Goal: Feedback & Contribution: Submit feedback/report problem

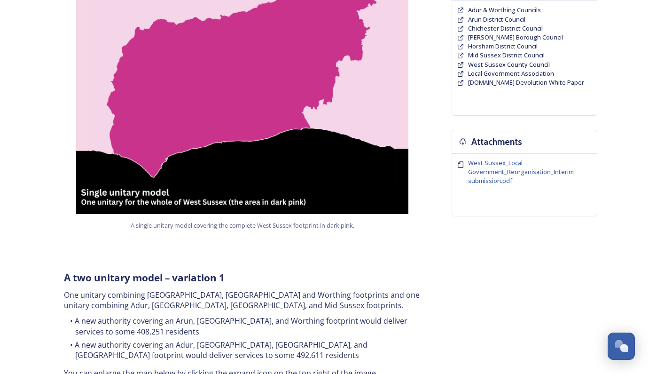
scroll to position [250, 0]
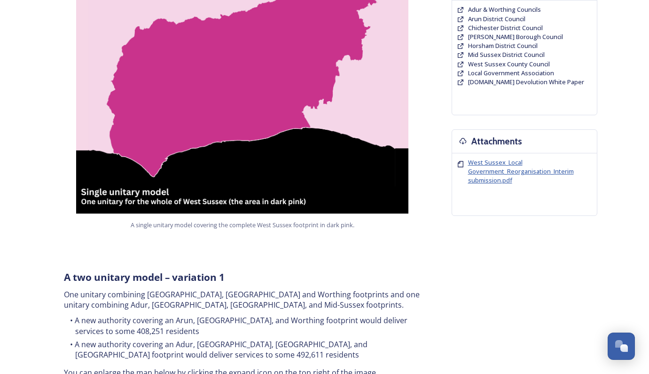
click at [473, 173] on span "West Sussex_Local Government_Reorganisation_Interim submission.pdf" at bounding box center [521, 171] width 106 height 26
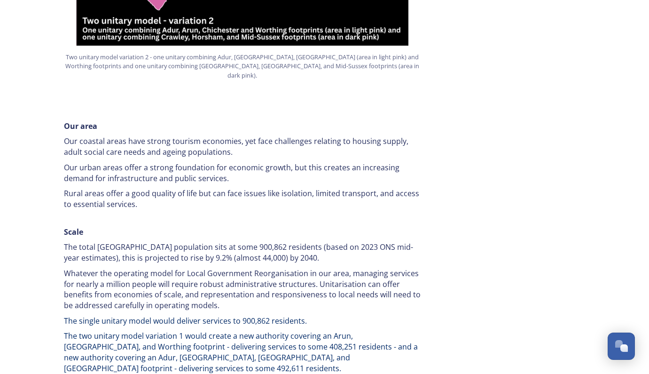
scroll to position [1260, 0]
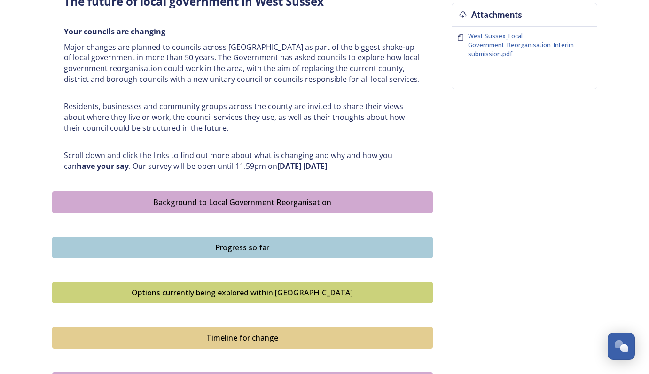
scroll to position [383, 0]
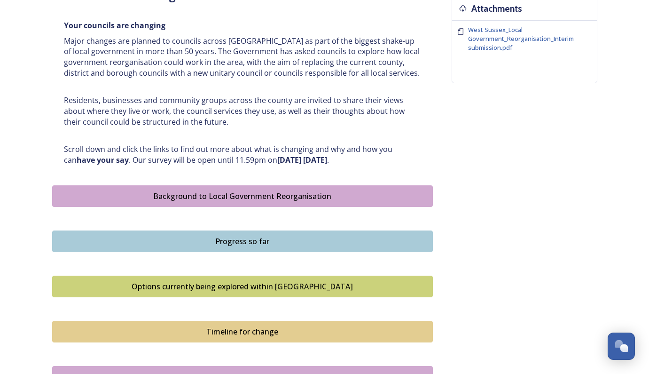
click at [269, 236] on div "Progress so far" at bounding box center [242, 241] width 370 height 11
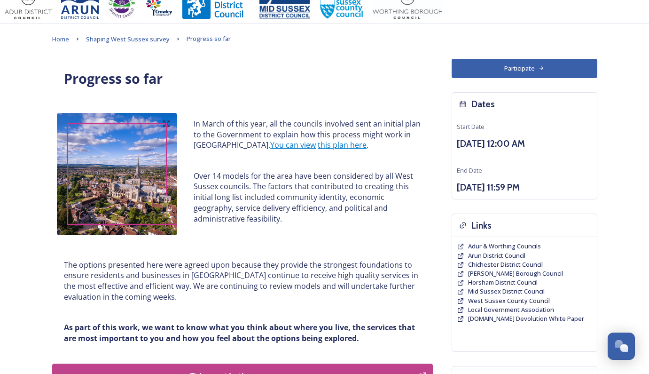
scroll to position [13, 0]
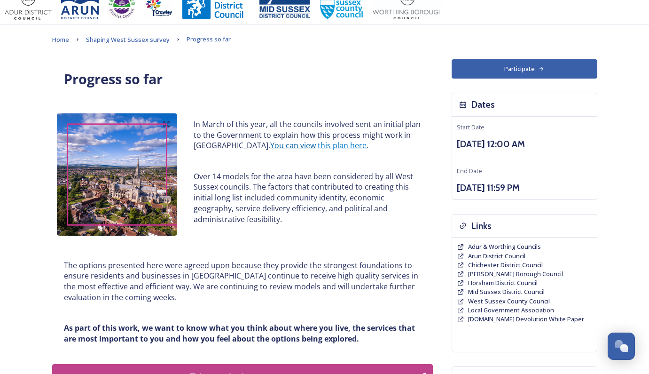
click at [279, 147] on link "You can view" at bounding box center [293, 145] width 46 height 10
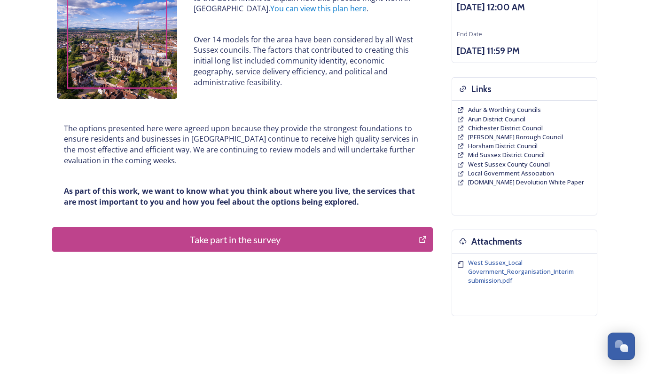
scroll to position [152, 0]
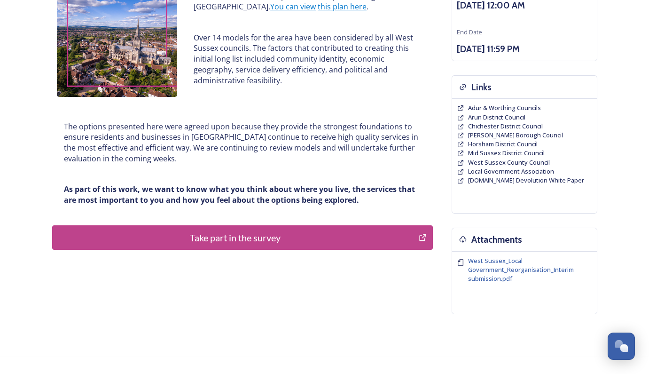
click at [255, 234] on div "Take part in the survey" at bounding box center [235, 237] width 357 height 14
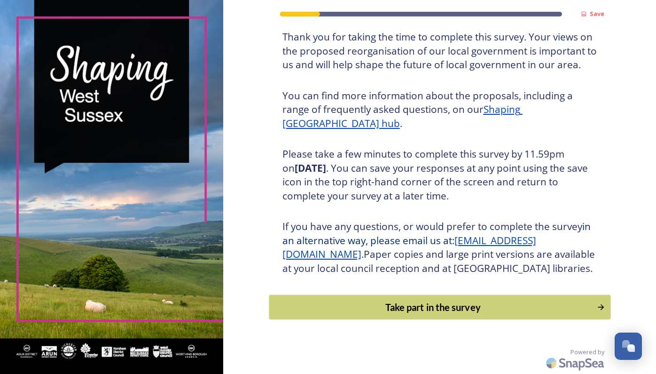
click at [419, 307] on div "Take part in the survey" at bounding box center [433, 307] width 318 height 14
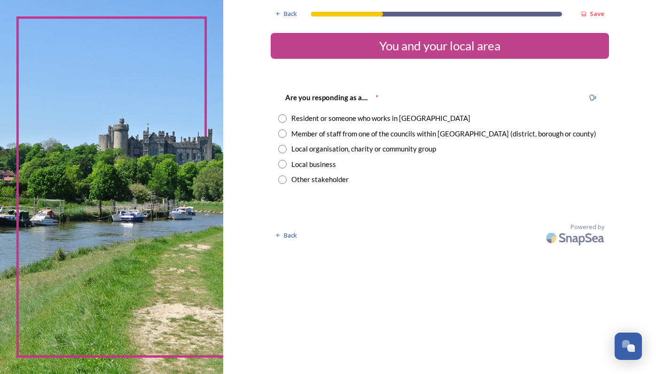
click at [285, 118] on input "radio" at bounding box center [282, 118] width 8 height 8
radio input "true"
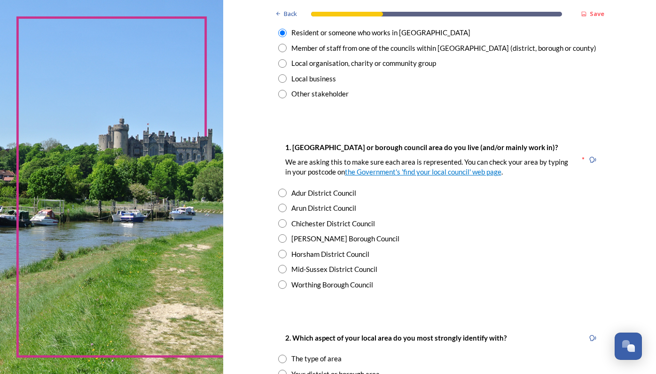
scroll to position [89, 0]
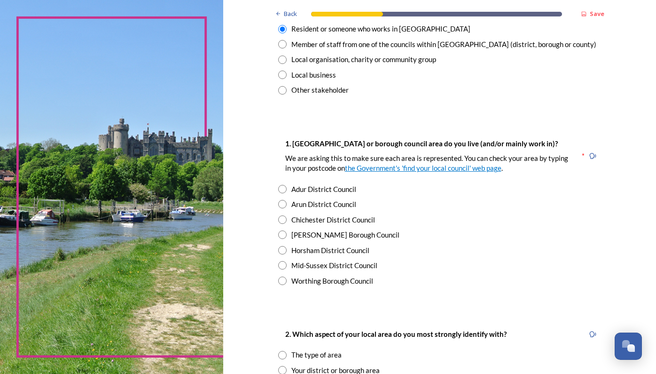
click at [283, 264] on input "radio" at bounding box center [282, 265] width 8 height 8
radio input "true"
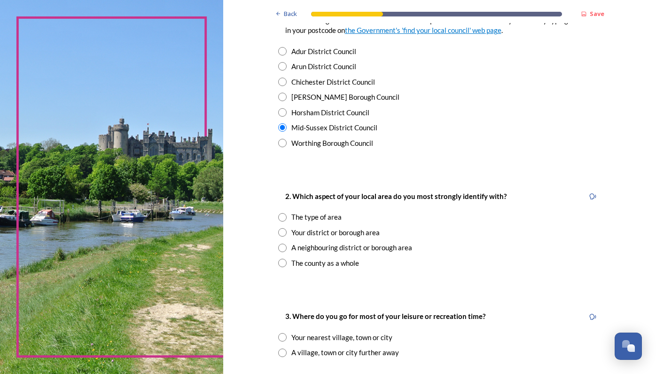
scroll to position [0, 0]
click at [285, 229] on input "radio" at bounding box center [282, 232] width 8 height 8
radio input "true"
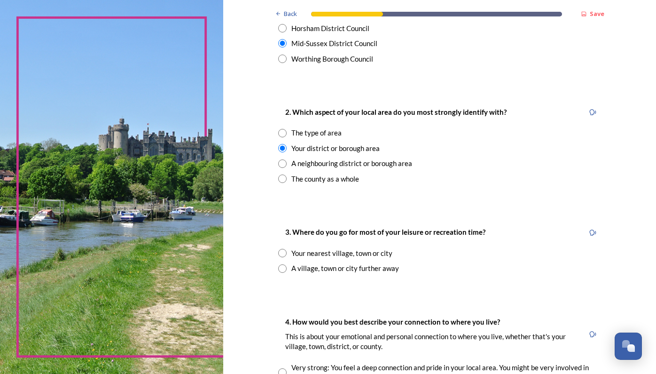
scroll to position [312, 0]
click at [281, 248] on input "radio" at bounding box center [282, 252] width 8 height 8
radio input "true"
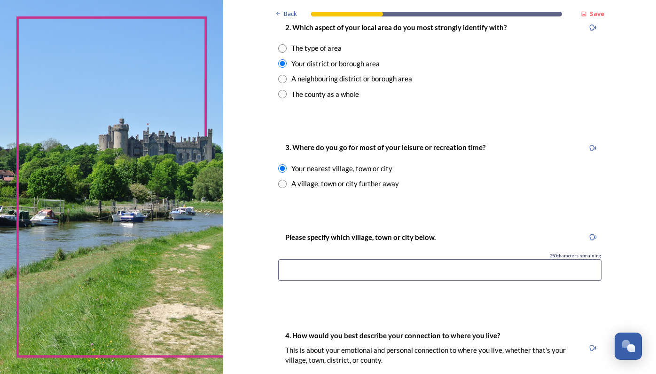
scroll to position [397, 0]
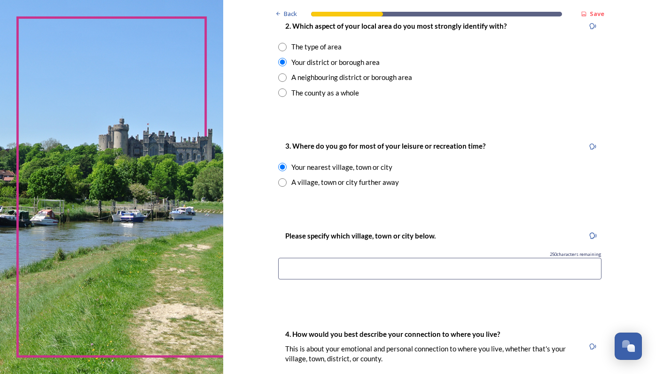
click at [299, 265] on input at bounding box center [439, 269] width 323 height 22
click at [299, 264] on input "Brightn and Hove" at bounding box center [439, 269] width 323 height 22
click at [307, 266] on input "Brightn and Hove" at bounding box center [439, 269] width 323 height 22
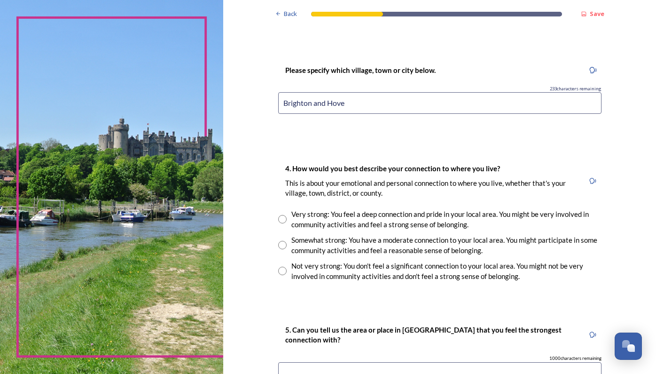
scroll to position [565, 0]
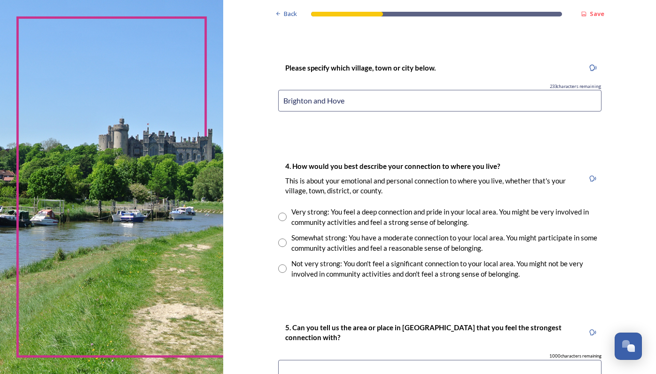
type input "Brighton and Hove"
click at [283, 238] on input "radio" at bounding box center [282, 242] width 8 height 8
radio input "true"
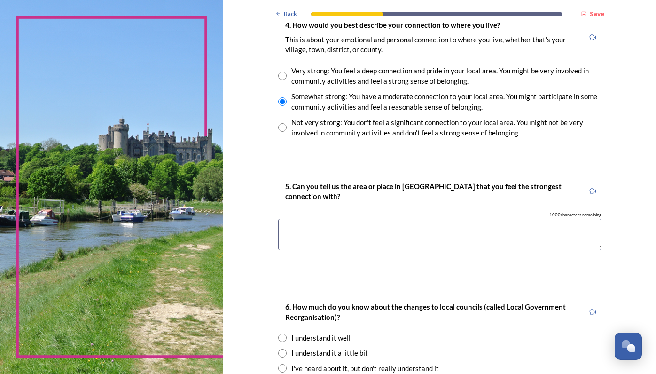
scroll to position [707, 0]
click at [297, 218] on textarea at bounding box center [439, 233] width 323 height 31
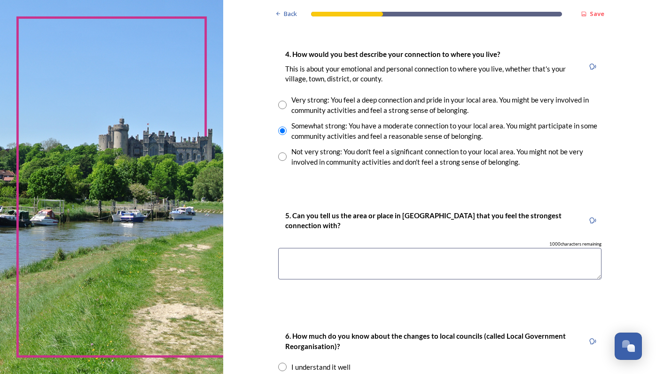
scroll to position [675, 0]
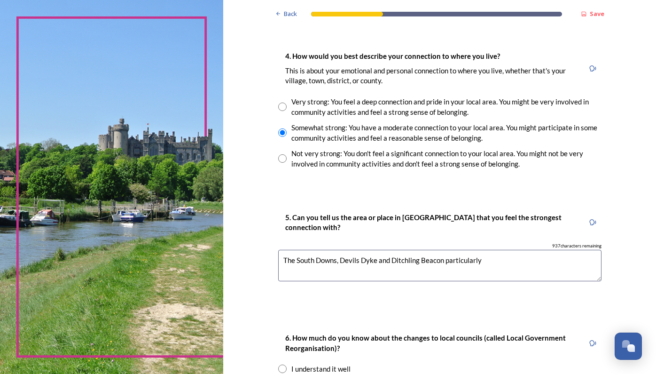
click at [397, 252] on textarea "The South Downs, Devils Dyke and Ditchling Beacon particularly" at bounding box center [439, 265] width 323 height 31
click at [417, 253] on textarea "The South Downs, Devils Dyke and Ditchling Beacon particularly" at bounding box center [439, 265] width 323 height 31
click at [419, 253] on textarea "The South Downs, Devils Dyke and Ditchling Beacon particularly" at bounding box center [439, 265] width 323 height 31
type textarea "The South Downs, Devils Dyke and Ditchling Beacon particularly"
drag, startPoint x: 417, startPoint y: 268, endPoint x: 429, endPoint y: 275, distance: 13.3
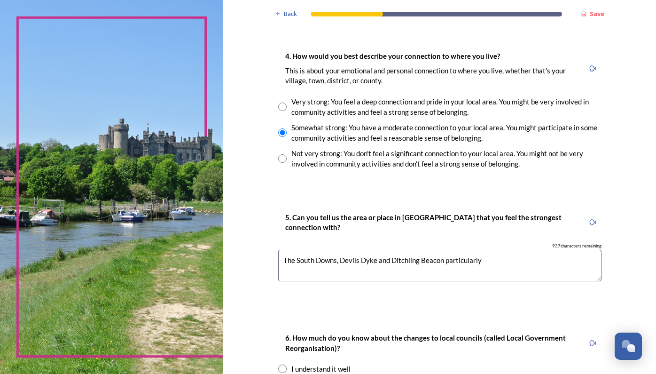
click at [429, 275] on div "5. Can you tell us the area or place in [GEOGRAPHIC_DATA] that you feel the str…" at bounding box center [440, 250] width 338 height 97
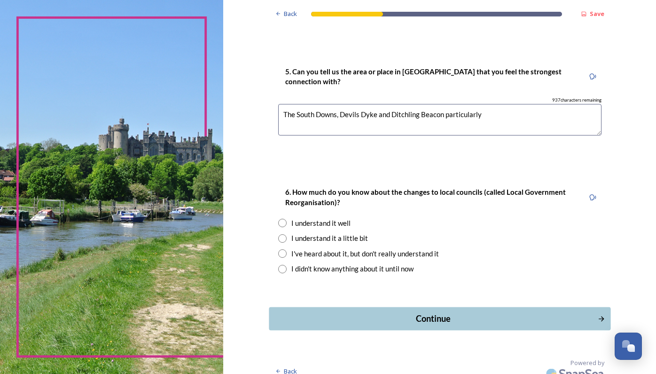
scroll to position [0, 0]
click at [284, 219] on input "radio" at bounding box center [282, 223] width 8 height 8
radio input "true"
click at [430, 312] on div "Continue" at bounding box center [433, 318] width 318 height 13
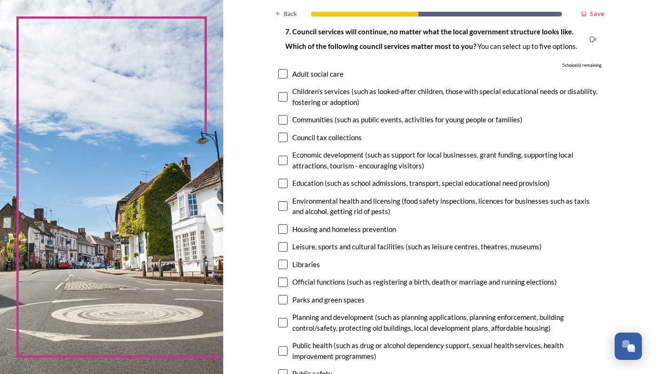
scroll to position [67, 0]
click at [283, 184] on input "checkbox" at bounding box center [282, 182] width 9 height 9
checkbox input "true"
click at [283, 225] on input "checkbox" at bounding box center [282, 227] width 9 height 9
checkbox input "true"
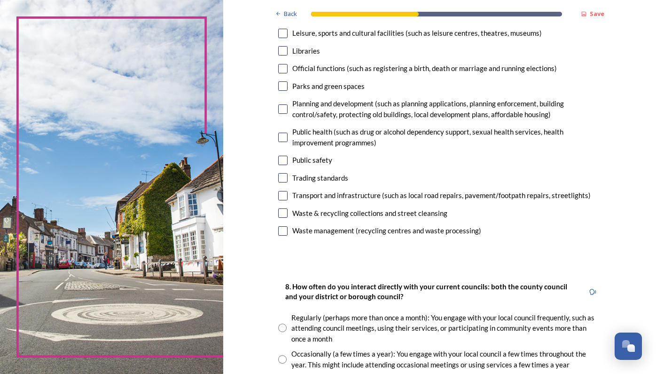
scroll to position [278, 0]
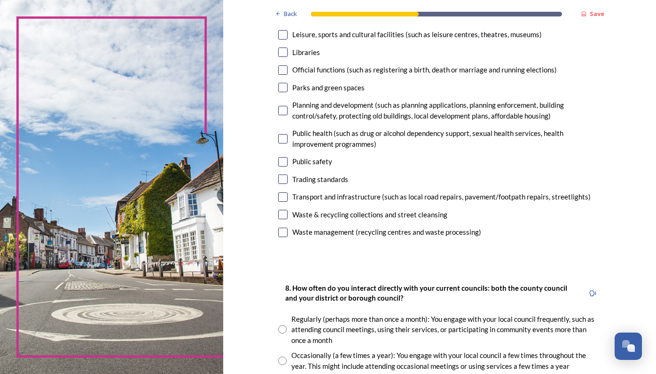
click at [283, 228] on input "checkbox" at bounding box center [282, 232] width 9 height 9
checkbox input "true"
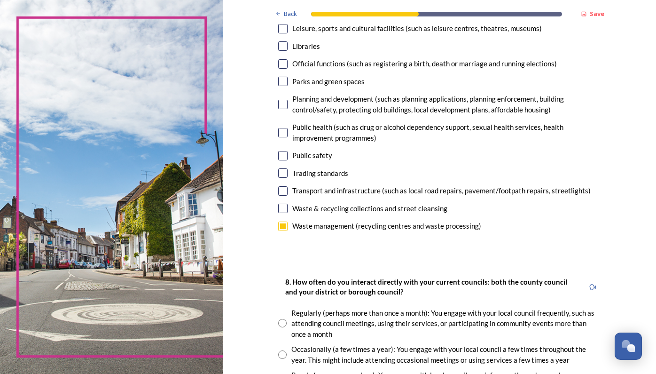
scroll to position [274, 0]
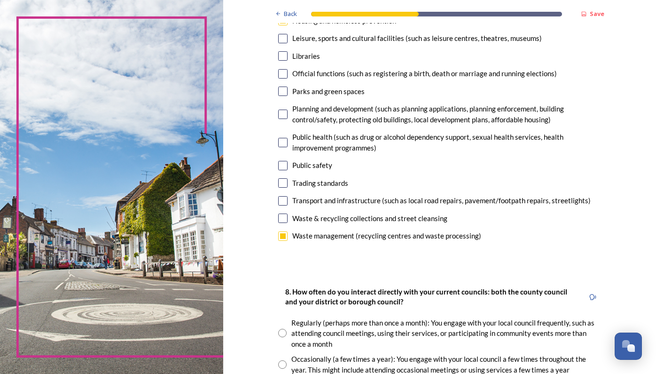
click at [283, 110] on input "checkbox" at bounding box center [282, 114] width 9 height 9
checkbox input "true"
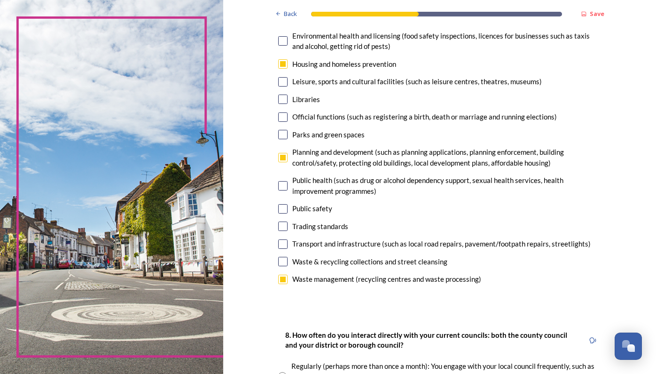
scroll to position [228, 0]
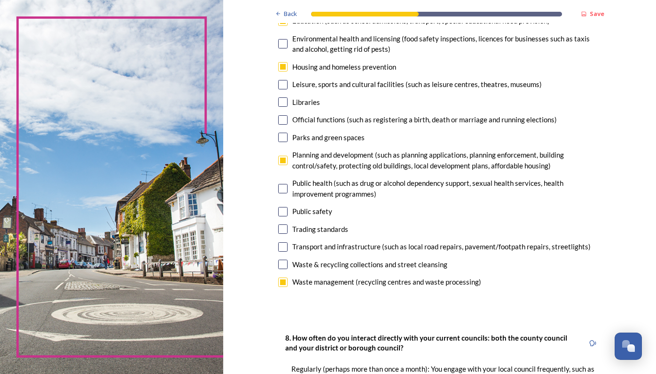
click at [281, 64] on input "checkbox" at bounding box center [282, 66] width 9 height 9
checkbox input "false"
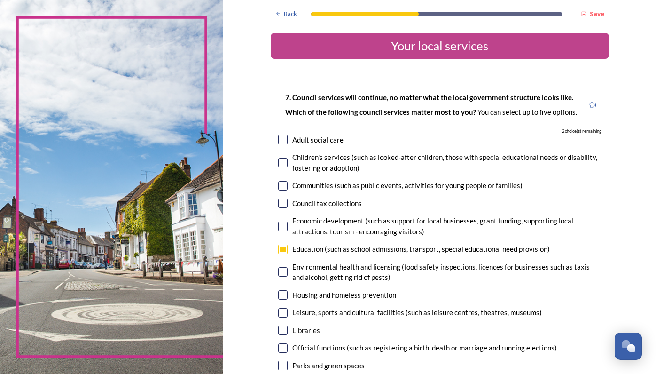
scroll to position [0, 0]
click at [285, 164] on input "checkbox" at bounding box center [282, 162] width 9 height 9
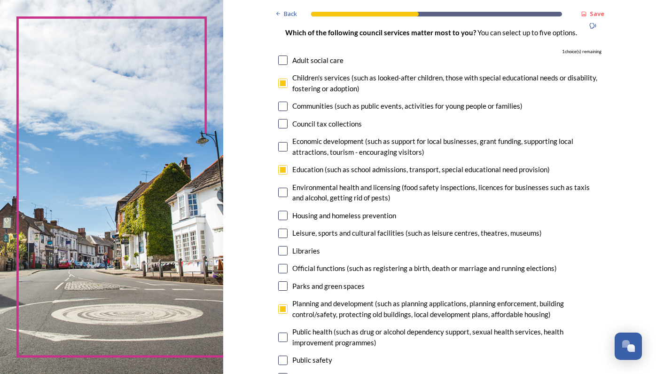
scroll to position [79, 0]
click at [282, 86] on input "checkbox" at bounding box center [282, 83] width 9 height 9
checkbox input "false"
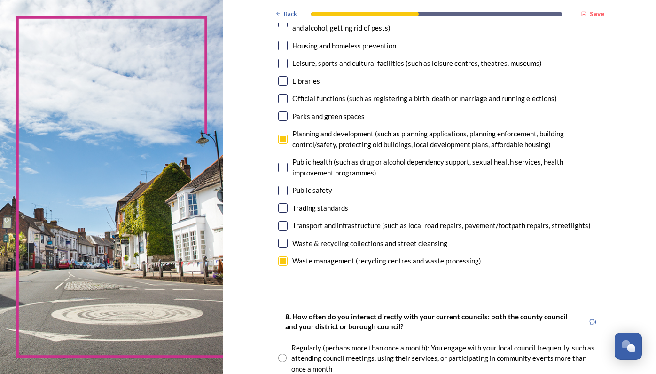
scroll to position [246, 0]
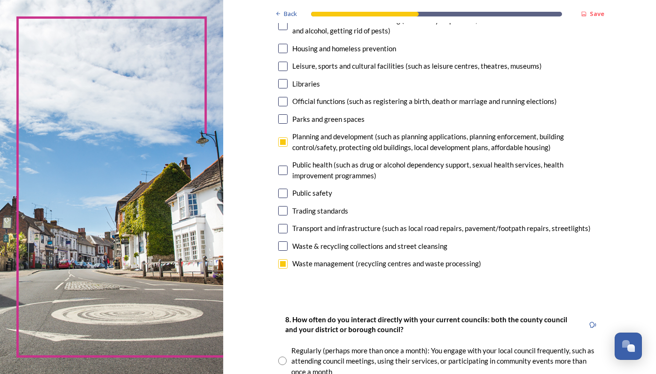
click at [284, 165] on input "checkbox" at bounding box center [282, 169] width 9 height 9
checkbox input "true"
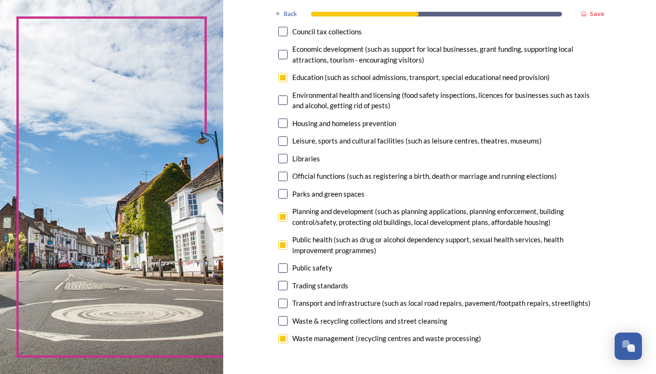
scroll to position [171, 0]
click at [285, 190] on input "checkbox" at bounding box center [282, 194] width 9 height 9
checkbox input "true"
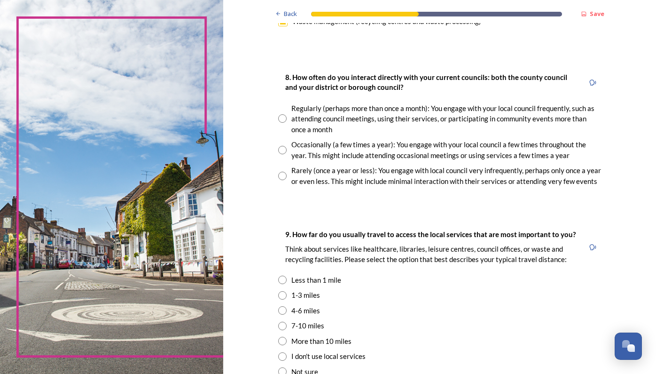
scroll to position [483, 0]
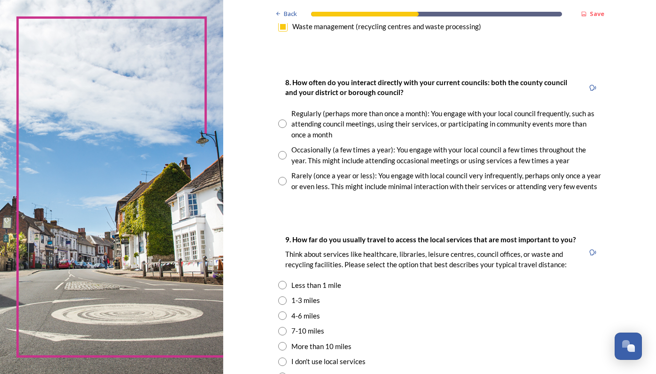
click at [282, 177] on input "radio" at bounding box center [282, 181] width 8 height 8
radio input "true"
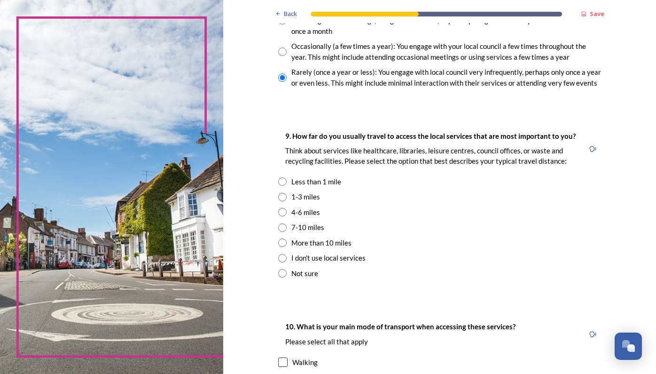
scroll to position [592, 0]
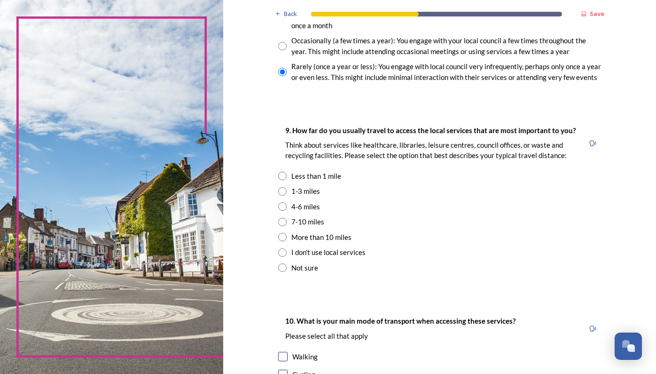
click at [280, 187] on input "radio" at bounding box center [282, 191] width 8 height 8
radio input "true"
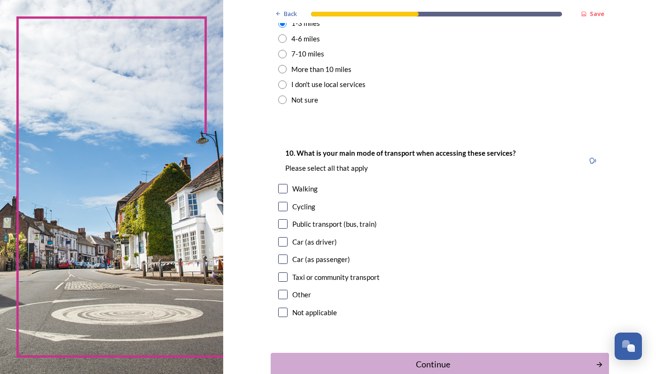
scroll to position [763, 0]
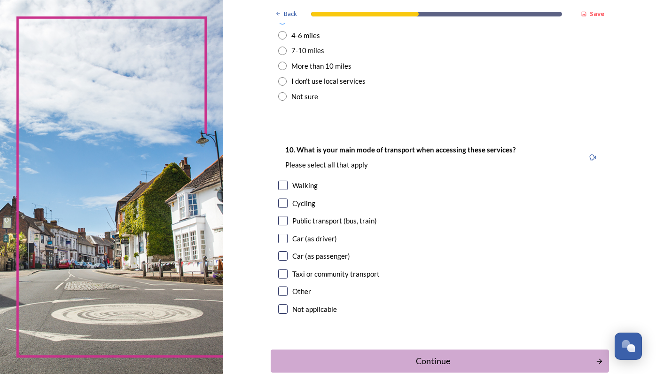
click at [284, 234] on input "checkbox" at bounding box center [282, 238] width 9 height 9
checkbox input "true"
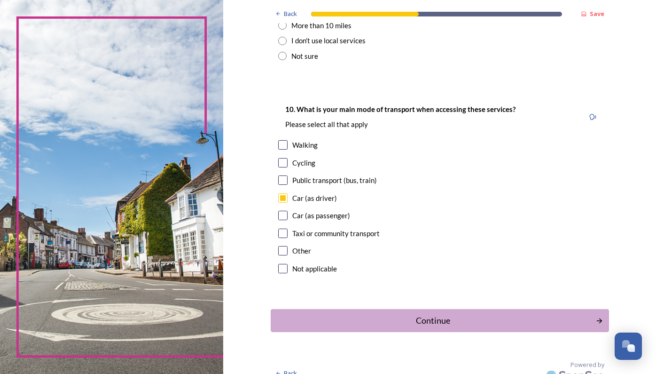
scroll to position [0, 0]
click at [368, 314] on div "Continue" at bounding box center [433, 320] width 318 height 13
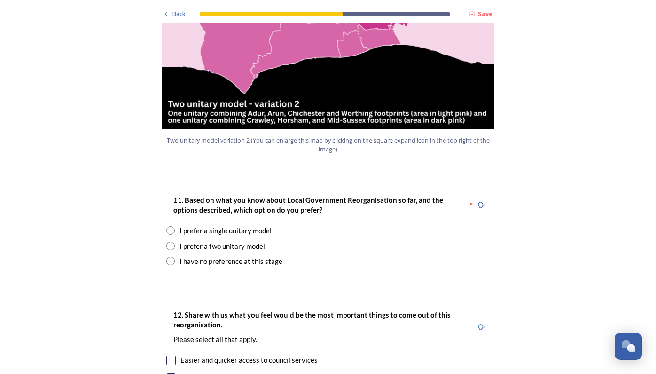
scroll to position [1122, 0]
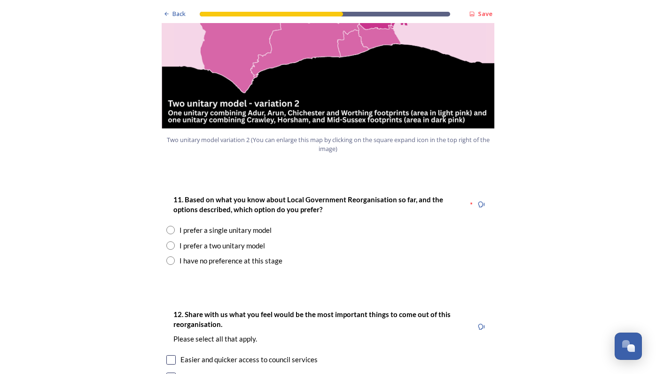
click at [166, 241] on input "radio" at bounding box center [170, 245] width 8 height 8
radio input "true"
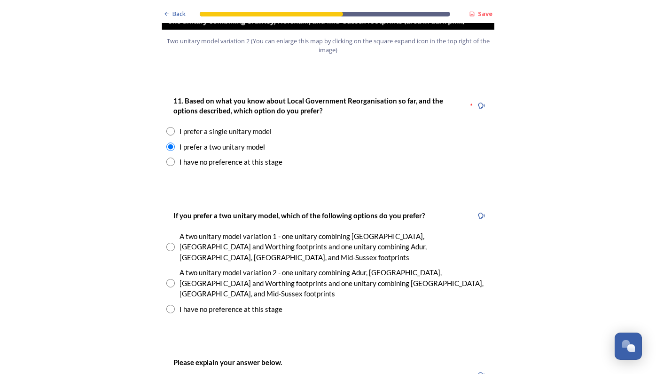
scroll to position [1234, 0]
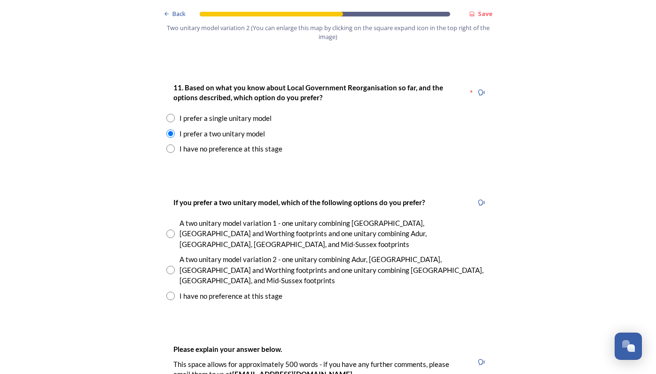
click at [166, 266] on input "radio" at bounding box center [170, 270] width 8 height 8
radio input "true"
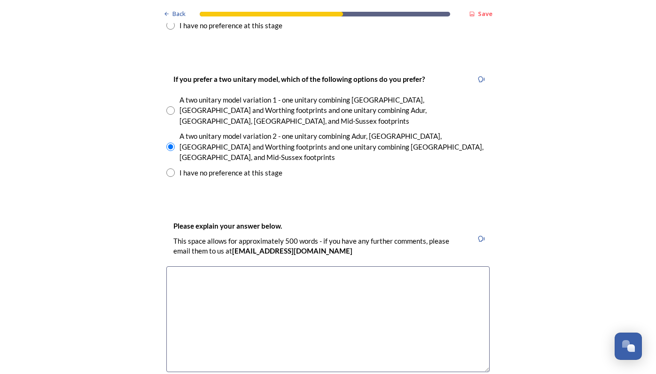
scroll to position [1359, 0]
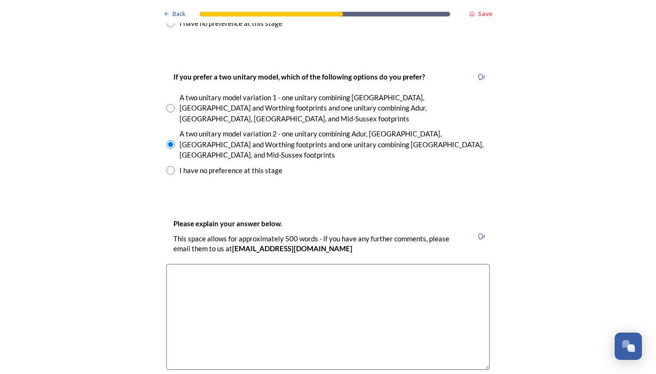
click at [176, 264] on textarea at bounding box center [327, 317] width 323 height 106
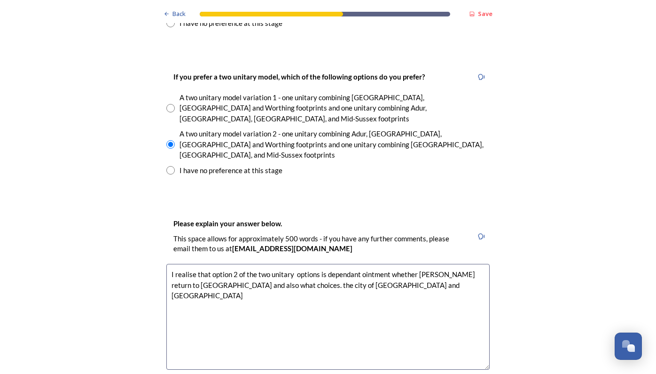
click at [370, 264] on textarea "I realise that option 2 of the two unitary options is dependant ointment whethe…" at bounding box center [327, 317] width 323 height 106
click at [349, 264] on textarea "I realise that option 2 of the two unitary options is dependant ointment whethe…" at bounding box center [327, 317] width 323 height 106
click at [402, 264] on textarea "I realise that option 2 of the two unitary options is dependant ointment whethe…" at bounding box center [327, 317] width 323 height 106
click at [278, 264] on textarea "I realise that option 2 of the two unitary options is dependant ointment whethe…" at bounding box center [327, 317] width 323 height 106
click at [284, 264] on textarea "I realise that option 2 of the two unitary options is dependant ointment whethe…" at bounding box center [327, 317] width 323 height 106
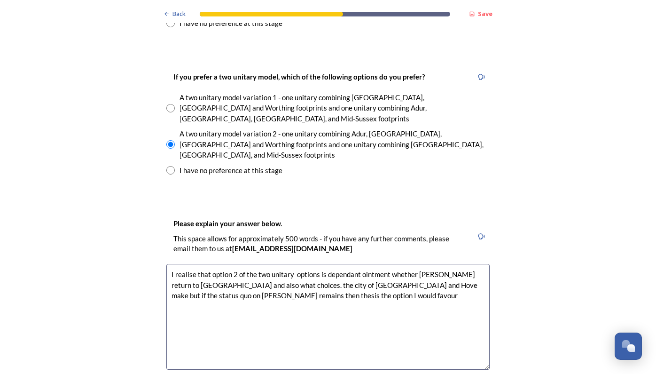
click at [330, 264] on textarea "I realise that option 2 of the two unitary options is dependant ointment whethe…" at bounding box center [327, 317] width 323 height 106
click at [226, 264] on textarea "I realise that option 2 of the two unitary options is dependant ointment whethe…" at bounding box center [327, 317] width 323 height 106
click at [291, 264] on textarea "I realise that option 2 of the two unitary options is dependant ointment whethe…" at bounding box center [327, 317] width 323 height 106
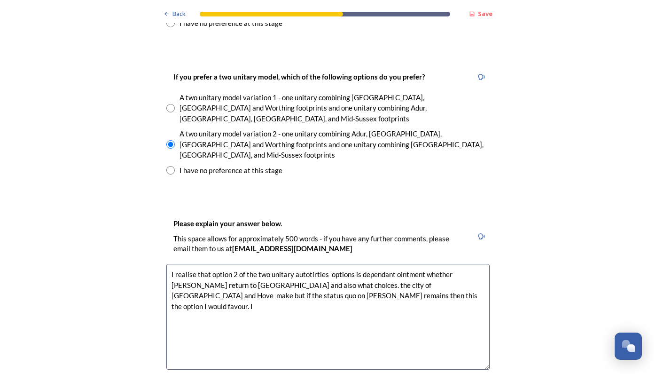
click at [308, 264] on textarea "I realise that option 2 of the two unitary autotirties options is dependant oin…" at bounding box center [327, 317] width 323 height 106
click at [319, 264] on textarea "I realise that option 2 of the two unitary autotirties options is dependant oin…" at bounding box center [327, 317] width 323 height 106
click at [322, 264] on textarea "I realise that option 2 of the two unitary autotirties options is dependant oin…" at bounding box center [327, 317] width 323 height 106
click at [321, 264] on textarea "I realise that option 2 of the two unitary autotirties options is dependant oin…" at bounding box center [327, 317] width 323 height 106
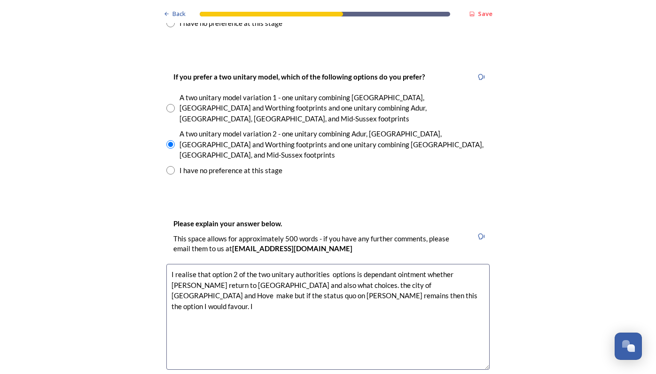
drag, startPoint x: 417, startPoint y: 217, endPoint x: 393, endPoint y: 217, distance: 24.4
click at [393, 264] on textarea "I realise that option 2 of the two unitary authorities options is dependant oin…" at bounding box center [327, 317] width 323 height 106
click at [475, 264] on textarea "I realise that option 2 of the two unitary authorities options is dependant on …" at bounding box center [327, 317] width 323 height 106
click at [309, 264] on textarea "I realise that option 2 of the two unitary authorities options is dependant on …" at bounding box center [327, 317] width 323 height 106
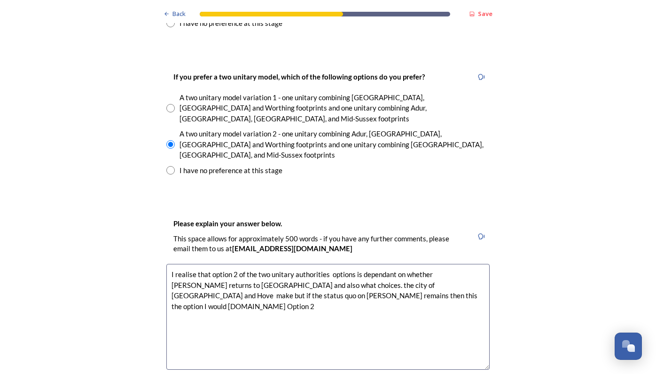
click at [210, 264] on textarea "I realise that option 2 of the two unitary authorities options is dependant on …" at bounding box center [327, 317] width 323 height 106
click at [339, 264] on textarea "I realise that Option 2 of the two unitary authorities options is dependant on …" at bounding box center [327, 317] width 323 height 106
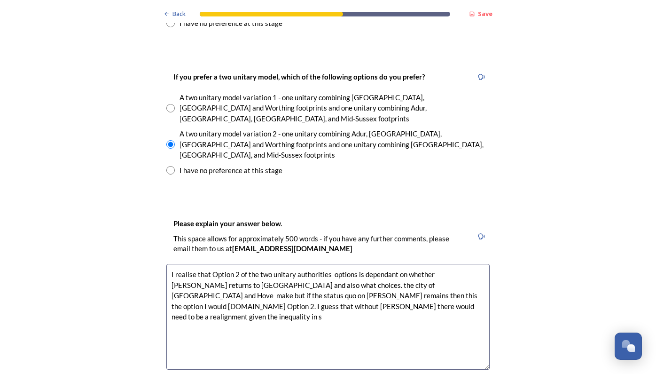
drag, startPoint x: 338, startPoint y: 237, endPoint x: 344, endPoint y: 245, distance: 9.1
click at [344, 264] on textarea "I realise that Option 2 of the two unitary authorities options is dependant on …" at bounding box center [327, 317] width 323 height 106
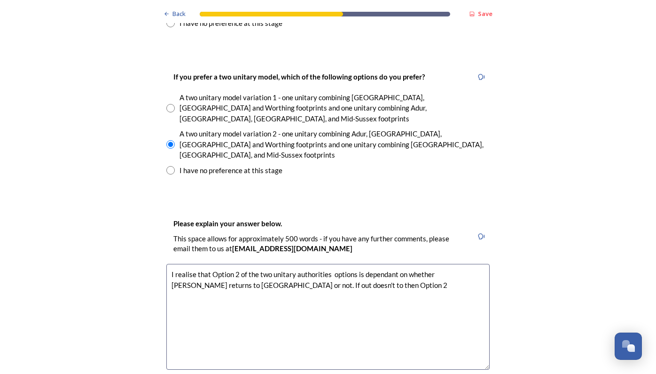
click at [233, 264] on textarea "I realise that Option 2 of the two unitary authorities options is dependant on …" at bounding box center [327, 317] width 323 height 106
click at [256, 264] on textarea "I realise that Option 2 of the two unitary authorities options is dependant on …" at bounding box center [327, 317] width 323 height 106
drag, startPoint x: 361, startPoint y: 227, endPoint x: 331, endPoint y: 227, distance: 29.6
click at [331, 264] on textarea "I realise that Option 2 of the two unitary authorities options is dependant on …" at bounding box center [327, 317] width 323 height 106
click at [348, 264] on textarea "I realise that Option 2 of the two unitary authorities options is dependant on …" at bounding box center [327, 317] width 323 height 106
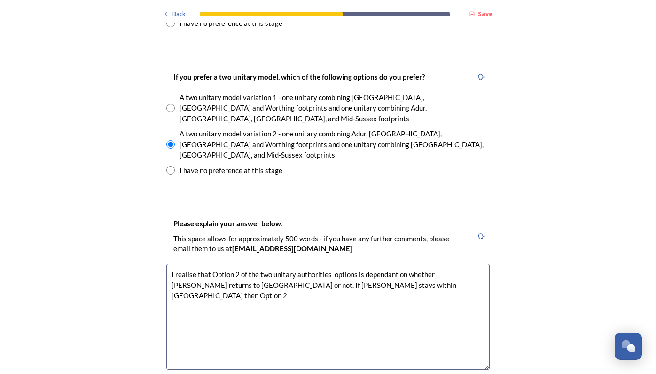
click at [348, 264] on textarea "I realise that Option 2 of the two unitary authorities options is dependant on …" at bounding box center [327, 317] width 323 height 106
click at [347, 264] on textarea "I realise that Option 2 of the two unitary authorities options is dependant on …" at bounding box center [327, 317] width 323 height 106
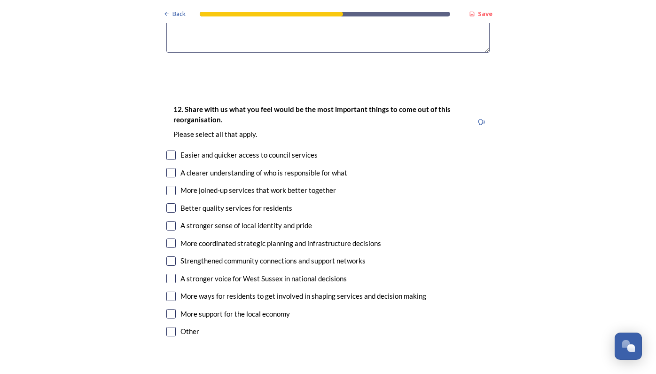
scroll to position [1678, 0]
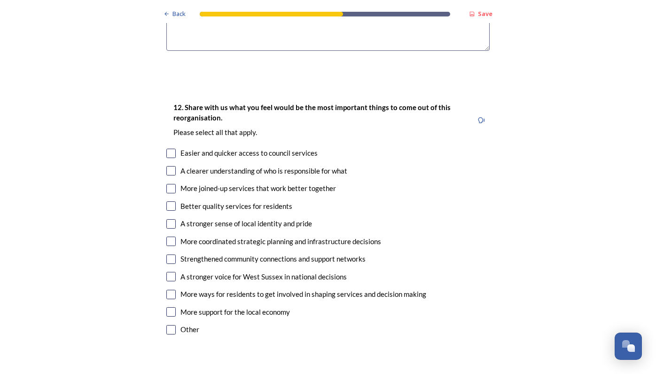
type textarea "I realise that Option 2 of the two unitary authorities options is dependant on …"
click at [166, 184] on input "checkbox" at bounding box center [170, 188] width 9 height 9
checkbox input "true"
click at [171, 236] on input "checkbox" at bounding box center [170, 240] width 9 height 9
checkbox input "true"
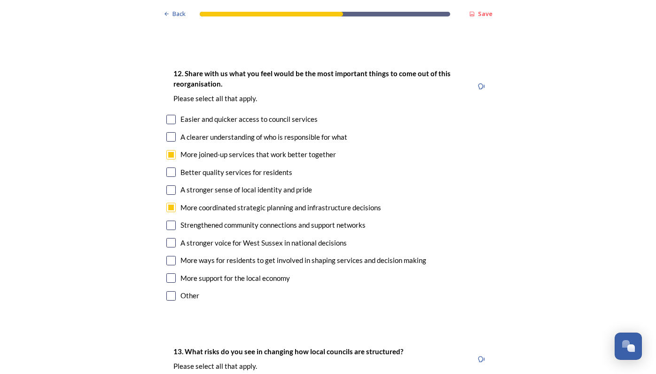
scroll to position [1716, 0]
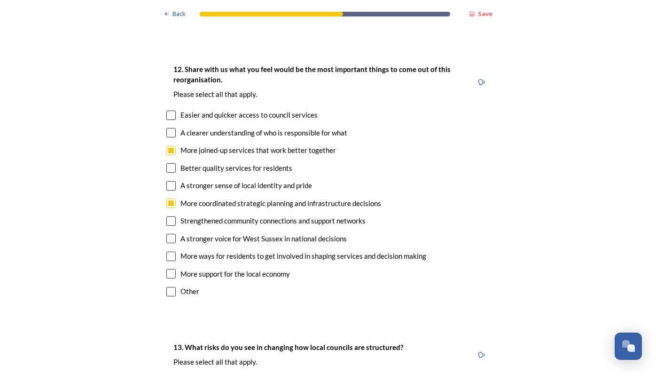
click at [170, 234] on input "checkbox" at bounding box center [170, 238] width 9 height 9
checkbox input "true"
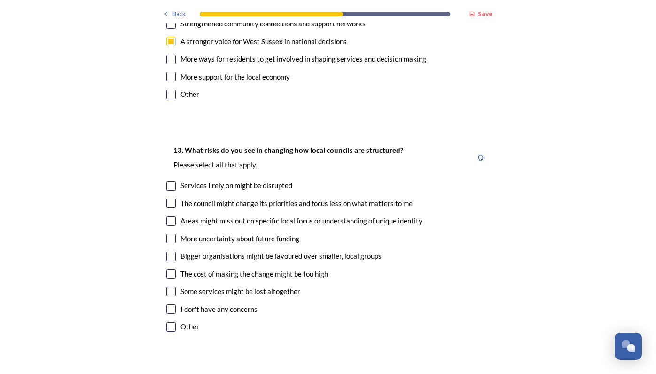
scroll to position [1917, 0]
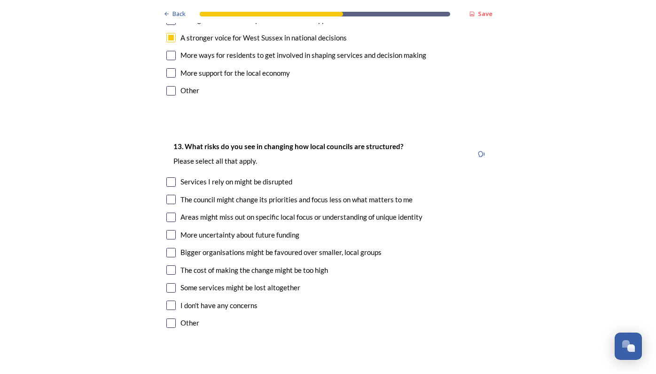
click at [169, 300] on input "checkbox" at bounding box center [170, 304] width 9 height 9
checkbox input "true"
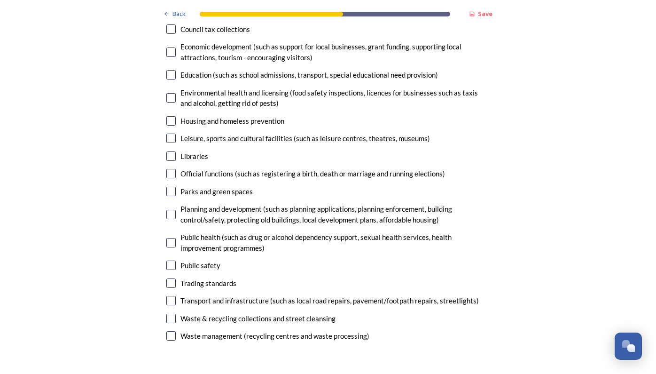
scroll to position [2393, 0]
click at [171, 295] on input "checkbox" at bounding box center [170, 299] width 9 height 9
checkbox input "true"
click at [172, 330] on input "checkbox" at bounding box center [170, 334] width 9 height 9
checkbox input "true"
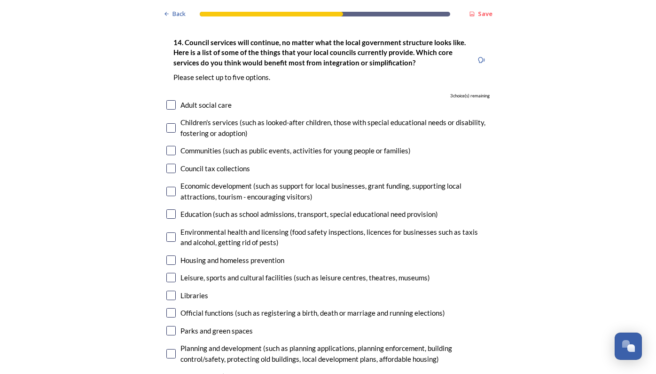
scroll to position [2219, 0]
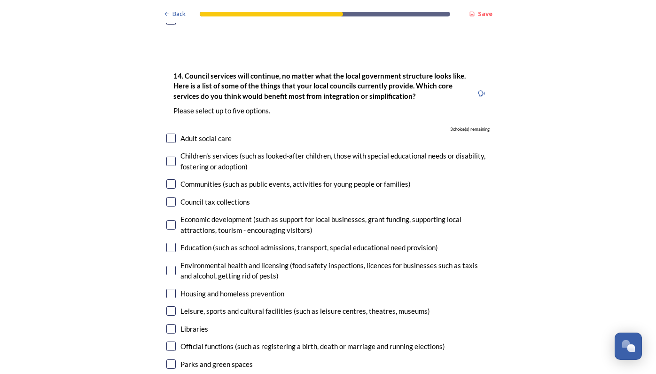
click at [168, 243] on input "checkbox" at bounding box center [170, 247] width 9 height 9
checkbox input "true"
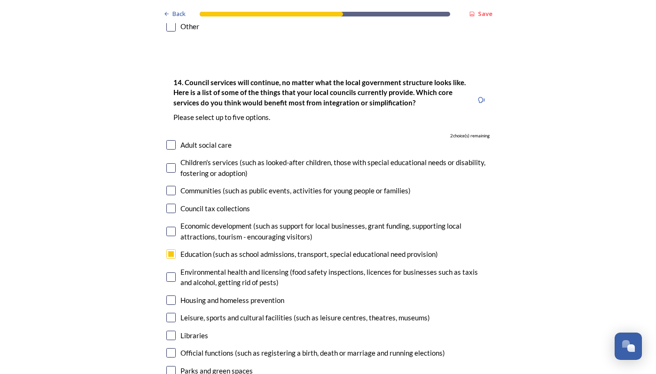
scroll to position [2204, 0]
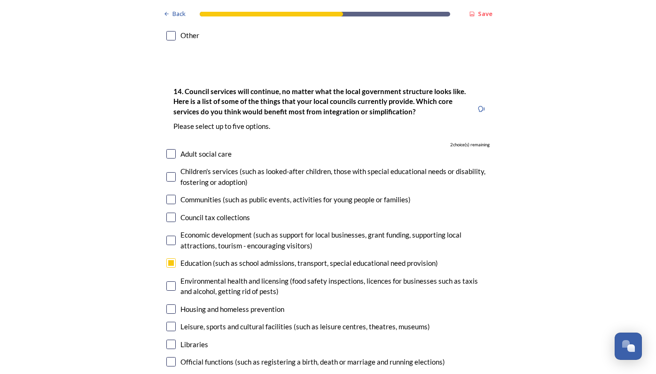
click at [167, 149] on input "checkbox" at bounding box center [170, 153] width 9 height 9
checkbox input "true"
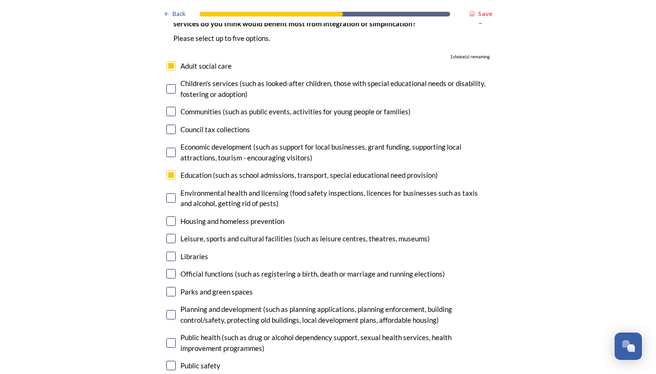
scroll to position [2290, 0]
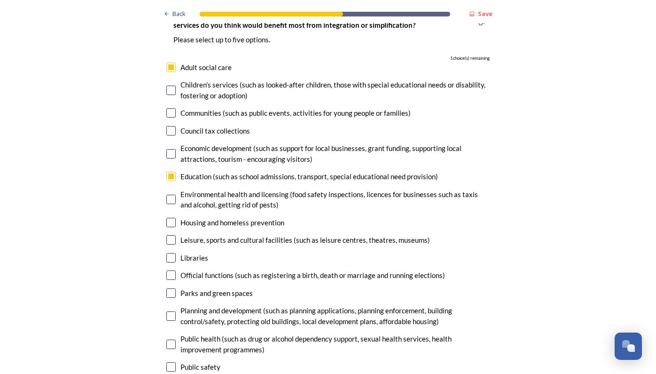
click at [167, 311] on input "checkbox" at bounding box center [170, 315] width 9 height 9
checkbox input "true"
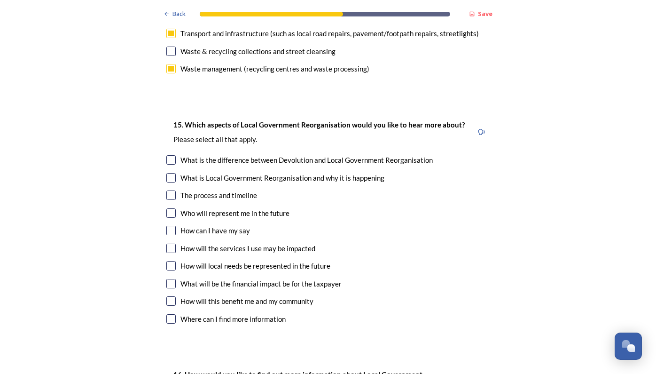
scroll to position [2661, 0]
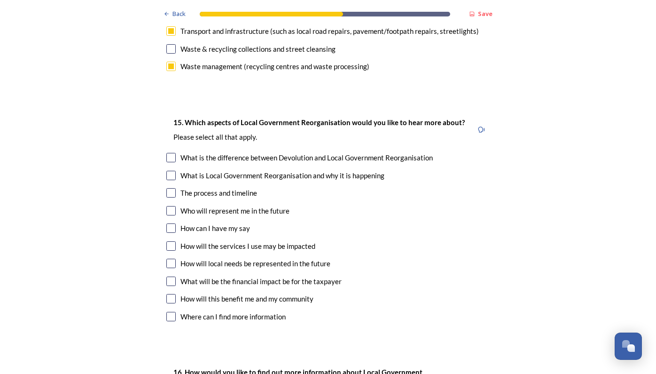
click at [171, 259] on input "checkbox" at bounding box center [170, 263] width 9 height 9
checkbox input "true"
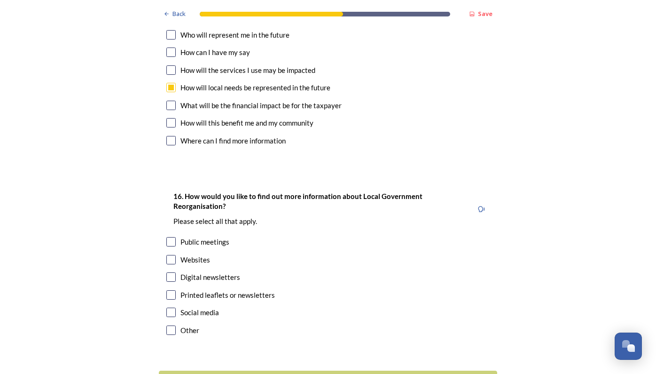
scroll to position [2837, 0]
click at [169, 273] on input "checkbox" at bounding box center [170, 277] width 9 height 9
checkbox input "true"
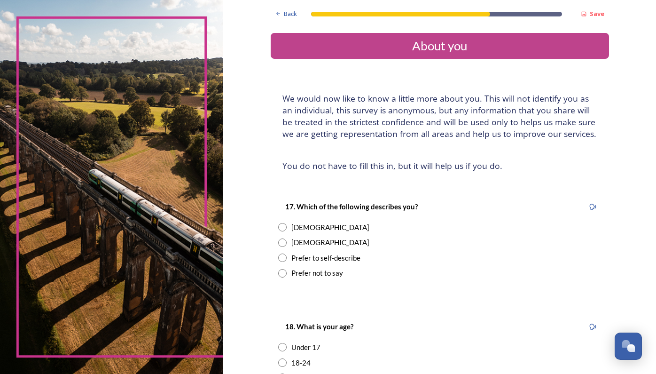
click at [283, 228] on input "radio" at bounding box center [282, 227] width 8 height 8
radio input "true"
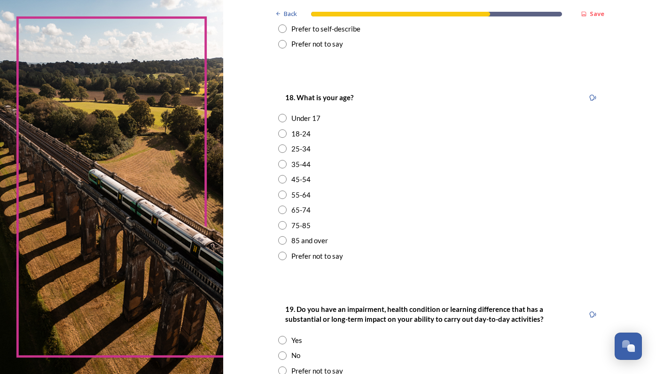
scroll to position [229, 0]
click at [283, 205] on input "radio" at bounding box center [282, 209] width 8 height 8
radio input "true"
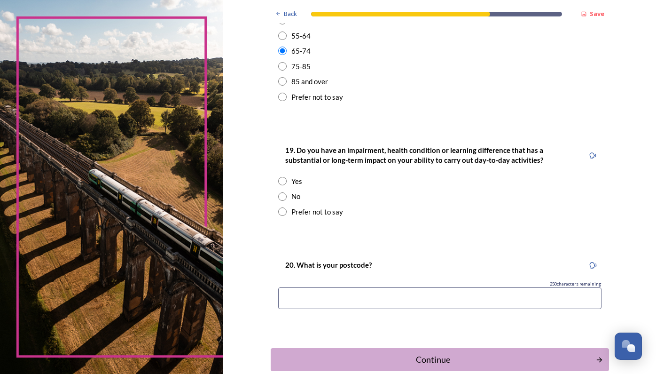
scroll to position [389, 0]
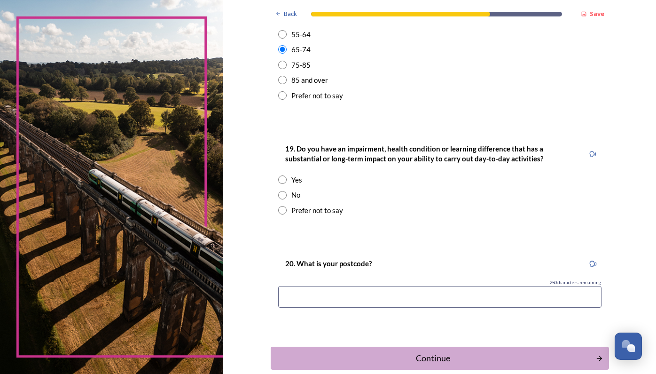
click at [283, 191] on input "radio" at bounding box center [282, 195] width 8 height 8
radio input "true"
click at [308, 286] on input at bounding box center [439, 297] width 323 height 22
click at [308, 286] on input "BN6" at bounding box center [439, 297] width 323 height 22
type input "BN6 9XD"
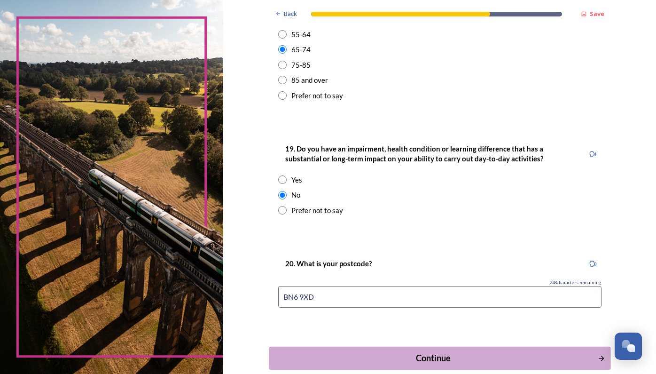
click at [425, 352] on div "Continue" at bounding box center [433, 358] width 318 height 13
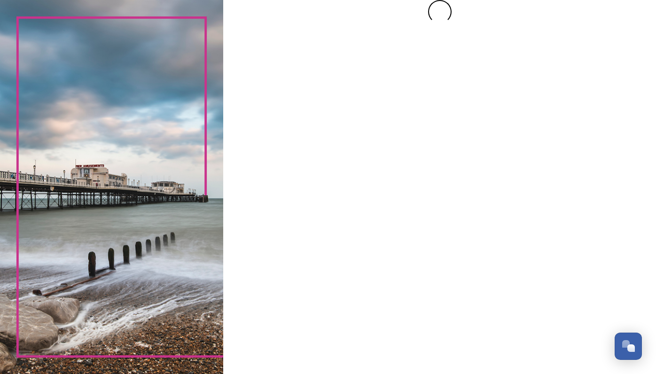
scroll to position [0, 0]
